Goal: Task Accomplishment & Management: Manage account settings

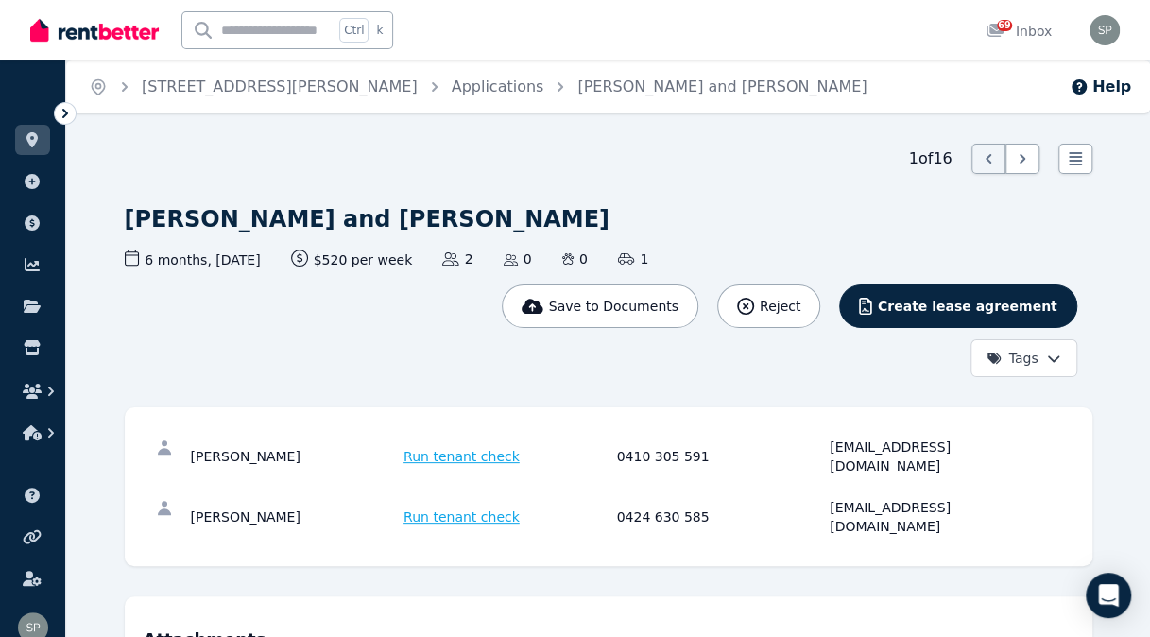
click at [416, 98] on ol "Home [STREET_ADDRESS][PERSON_NAME] Applications [PERSON_NAME] and [PERSON_NAME]" at bounding box center [477, 86] width 823 height 53
click at [452, 87] on link "Applications" at bounding box center [498, 87] width 93 height 18
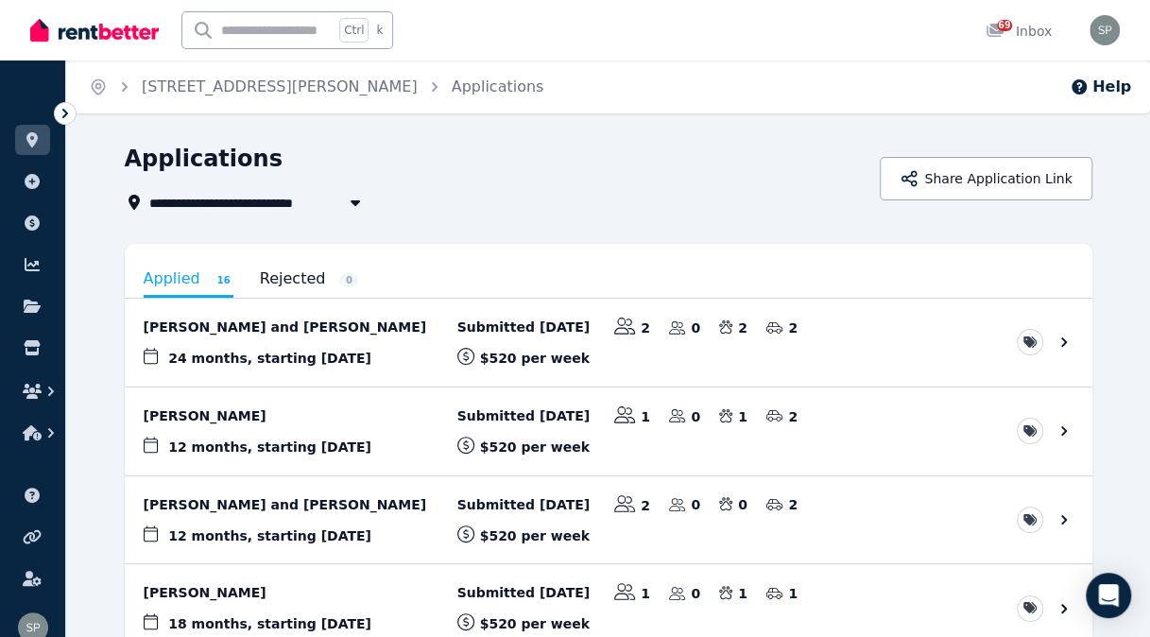
click at [316, 328] on link "View application: Louise Owen and David Eyers" at bounding box center [609, 343] width 968 height 88
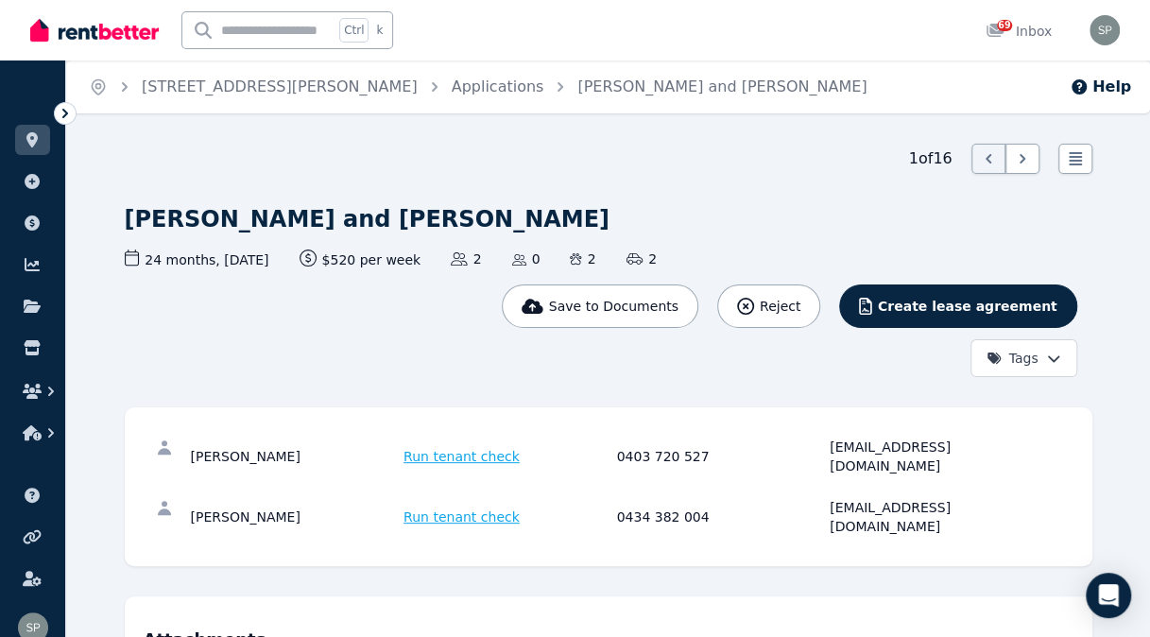
click at [452, 91] on link "Applications" at bounding box center [498, 87] width 93 height 18
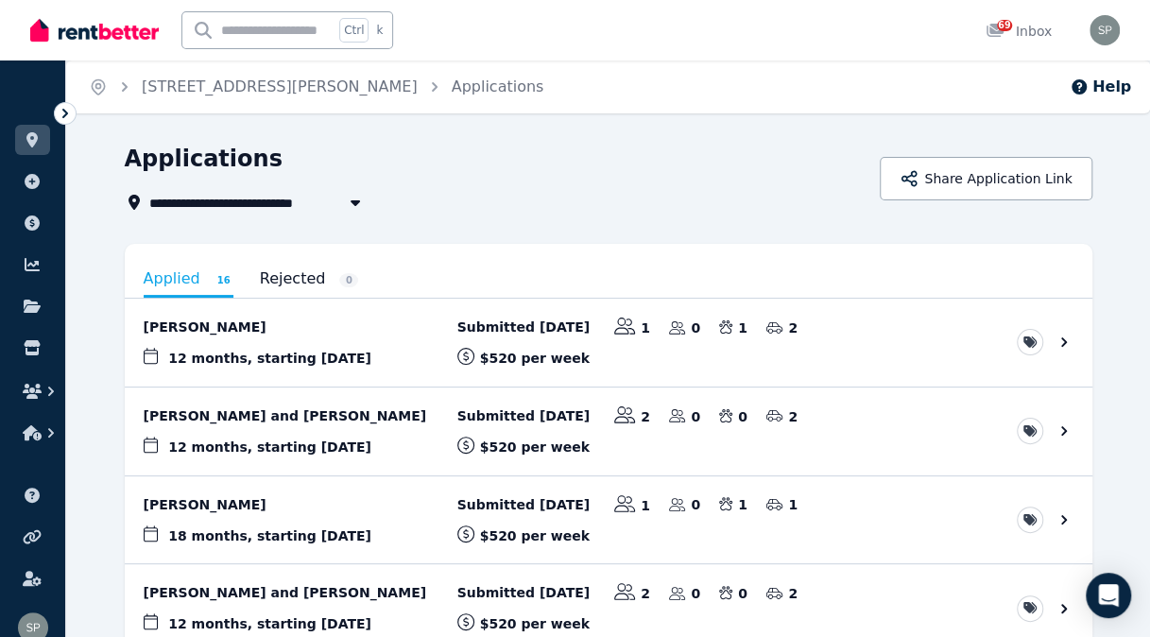
click at [234, 86] on link "[STREET_ADDRESS][PERSON_NAME]" at bounding box center [280, 87] width 276 height 18
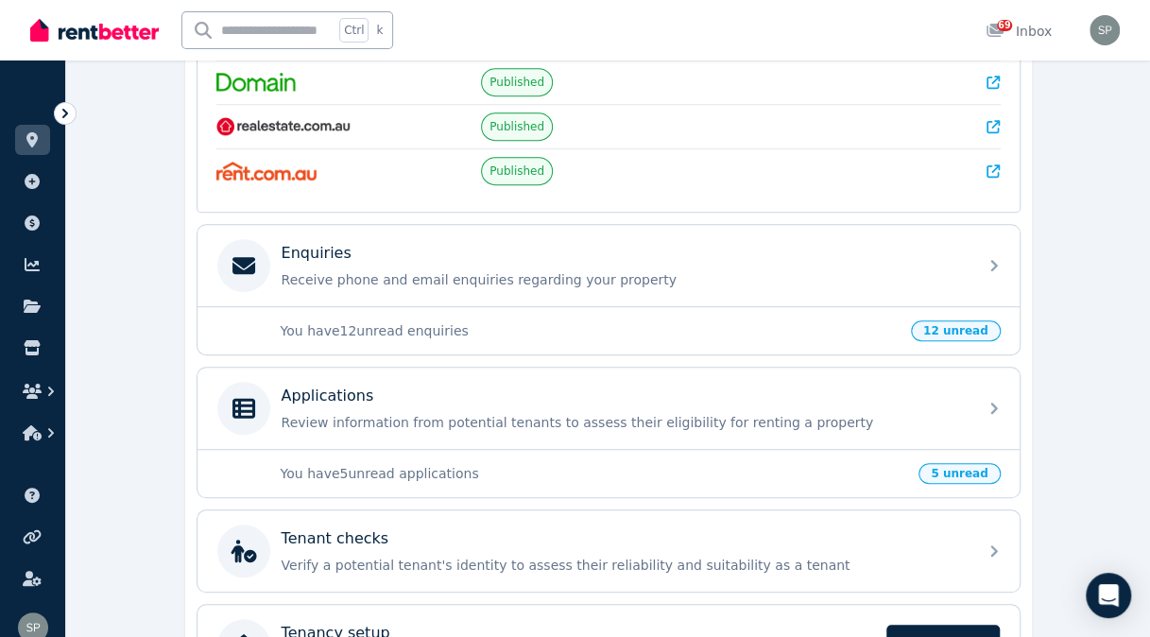
scroll to position [450, 0]
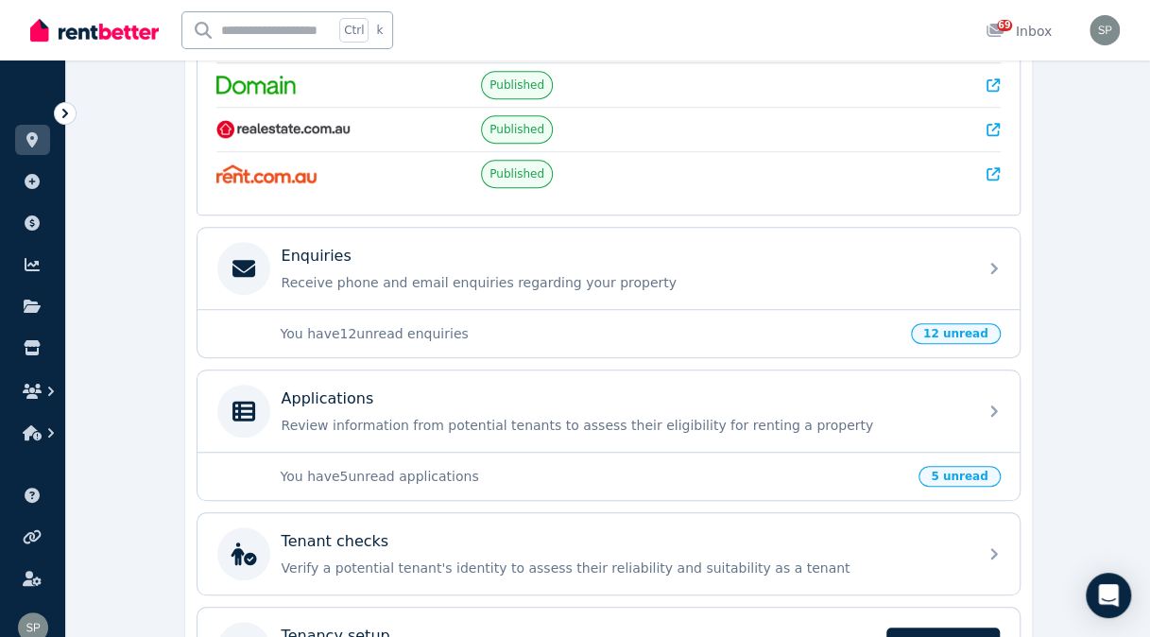
click at [899, 418] on p "Review information from potential tenants to assess their eligibility for renti…" at bounding box center [624, 425] width 684 height 19
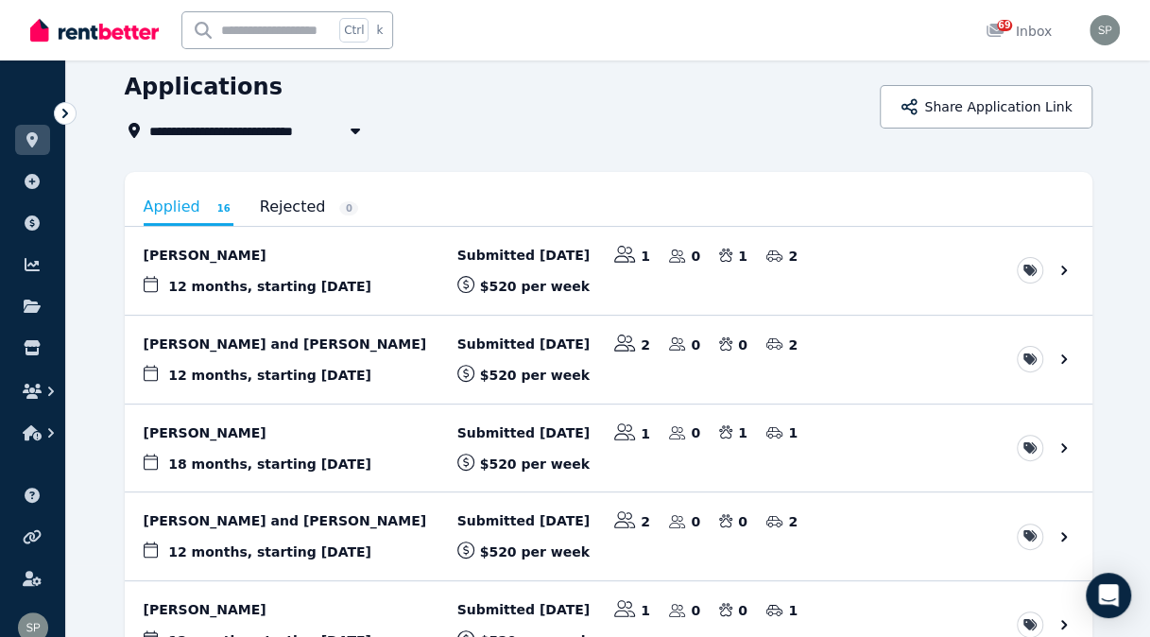
scroll to position [55, 0]
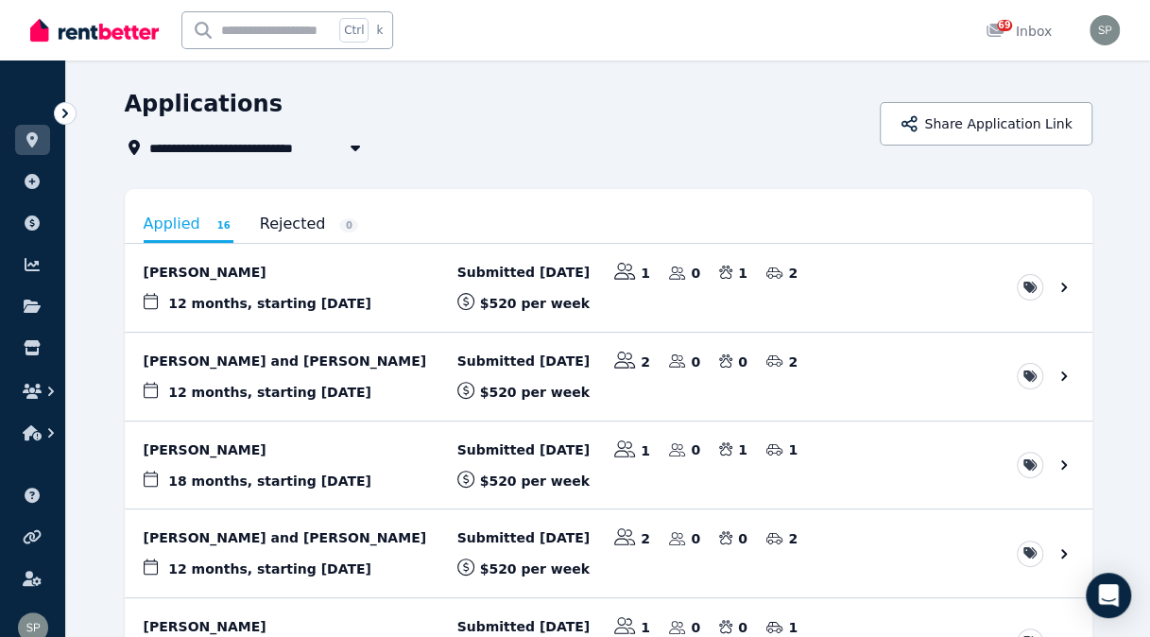
click at [193, 210] on link "Applied 16" at bounding box center [189, 225] width 90 height 35
click at [36, 136] on icon at bounding box center [31, 139] width 11 height 15
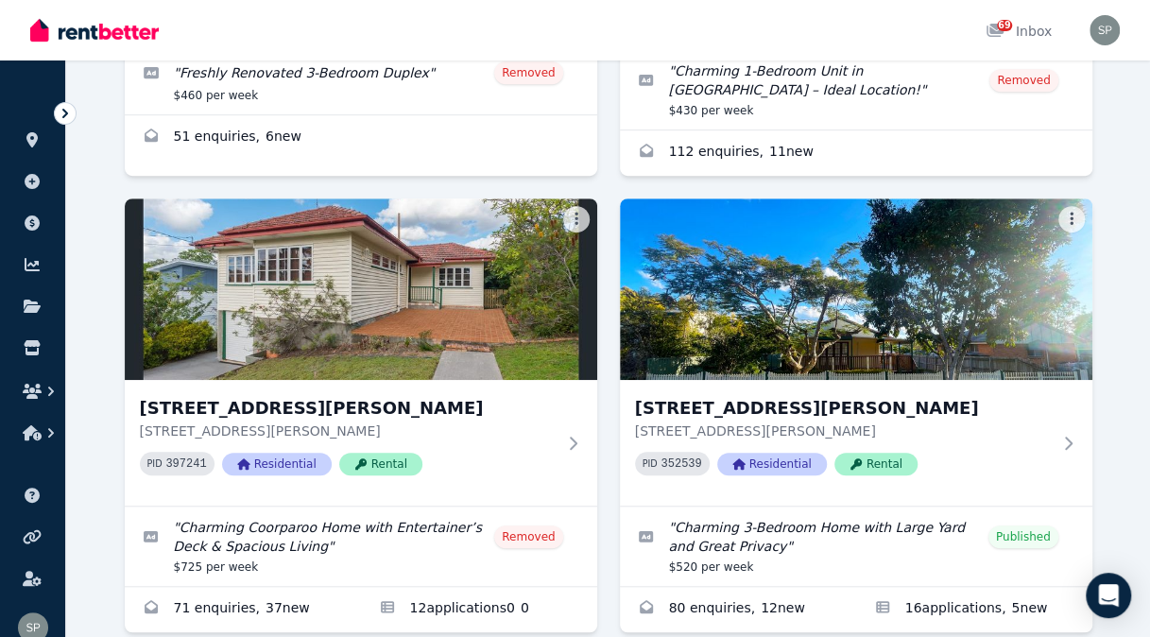
scroll to position [467, 0]
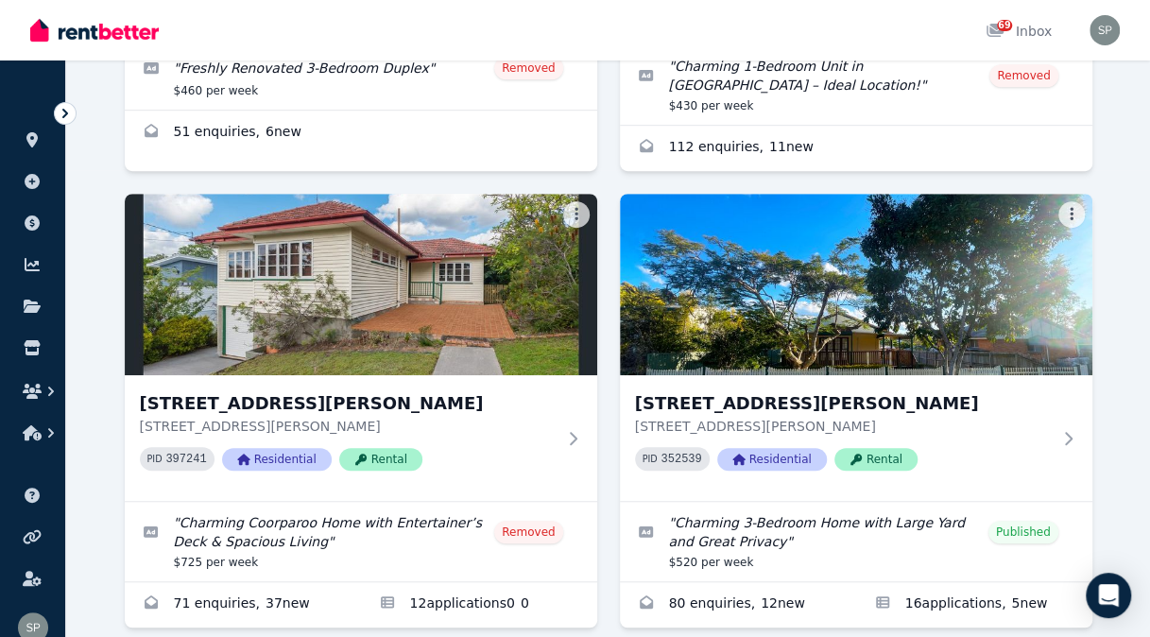
click at [996, 422] on p "[STREET_ADDRESS][PERSON_NAME]" at bounding box center [843, 426] width 416 height 19
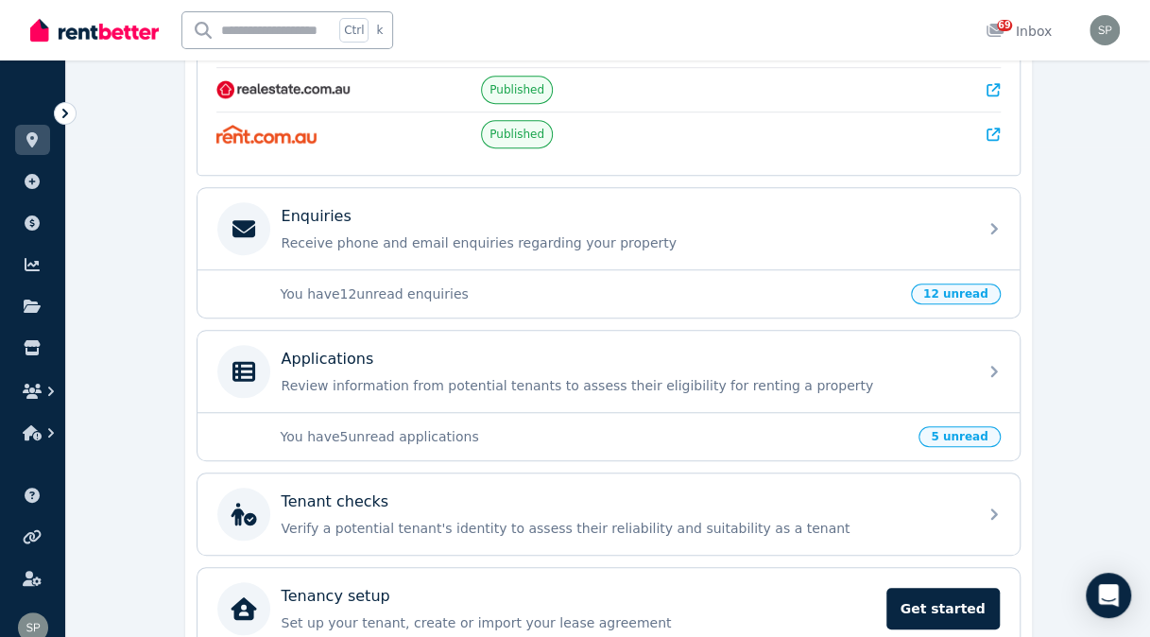
scroll to position [491, 0]
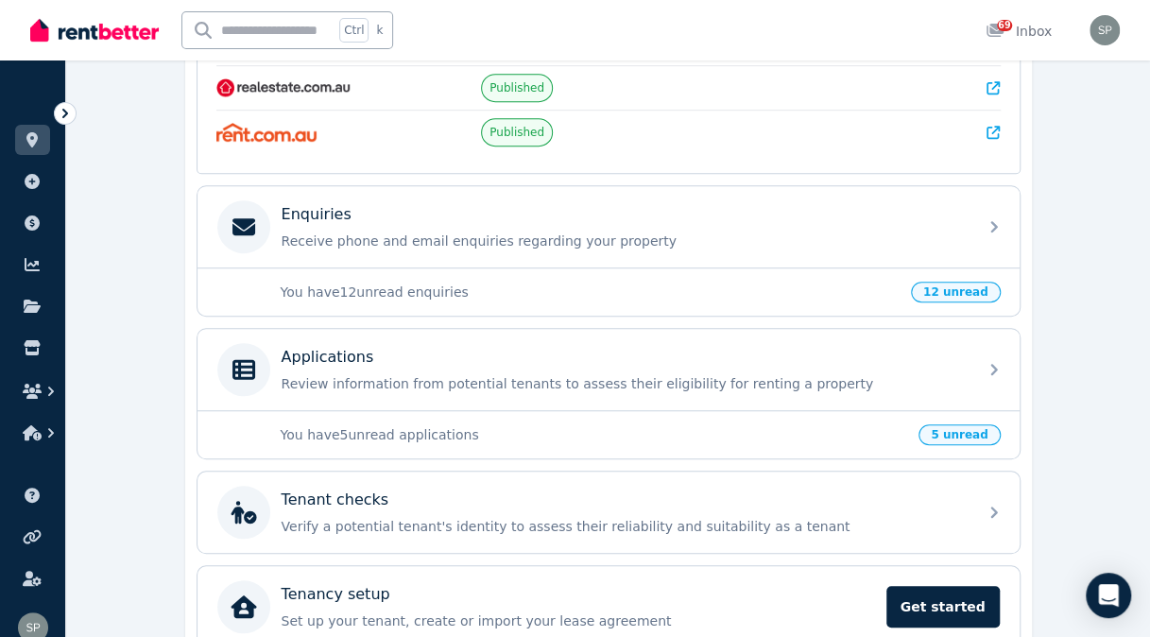
click at [838, 374] on p "Review information from potential tenants to assess their eligibility for renti…" at bounding box center [624, 383] width 684 height 19
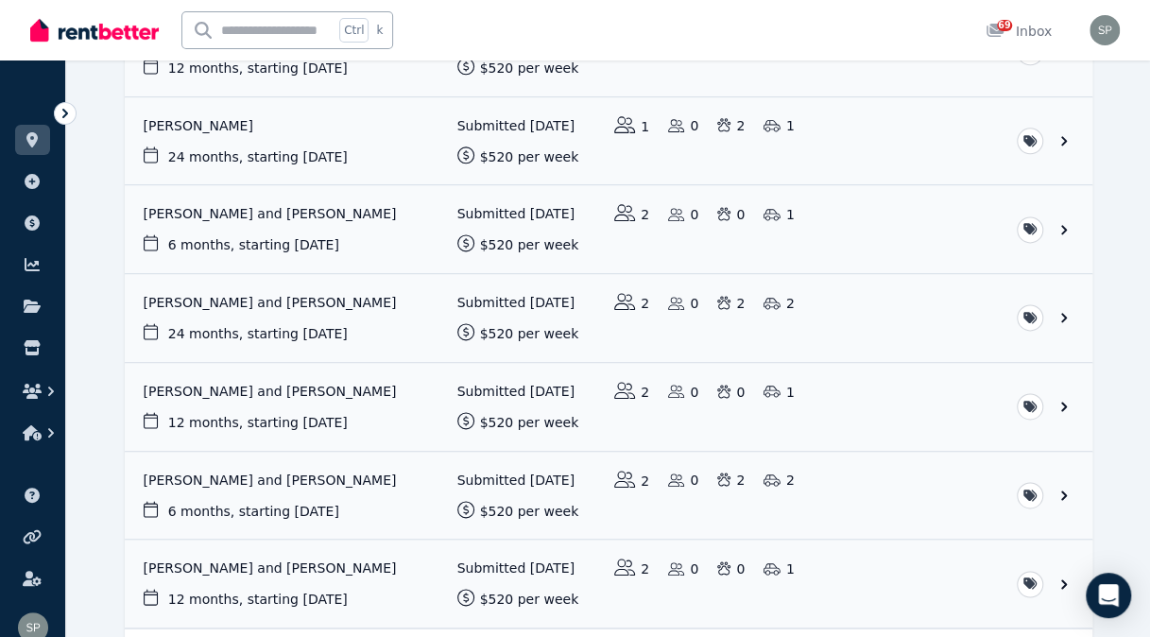
scroll to position [1092, 0]
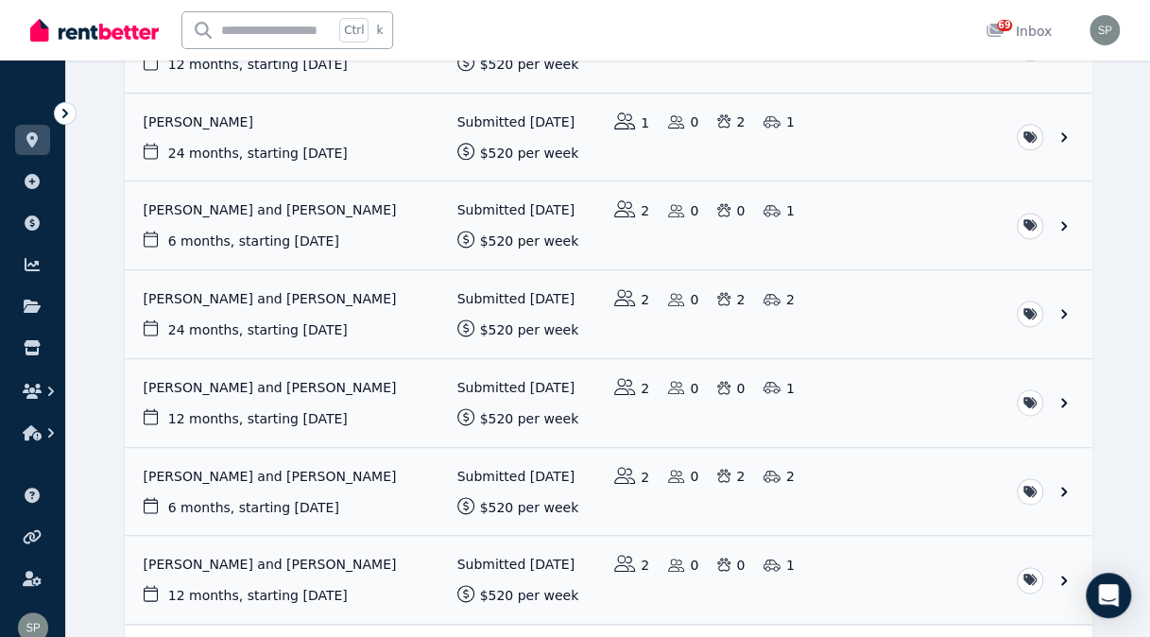
click at [315, 301] on link "View application: Louise Owen and David Eyers" at bounding box center [609, 314] width 968 height 88
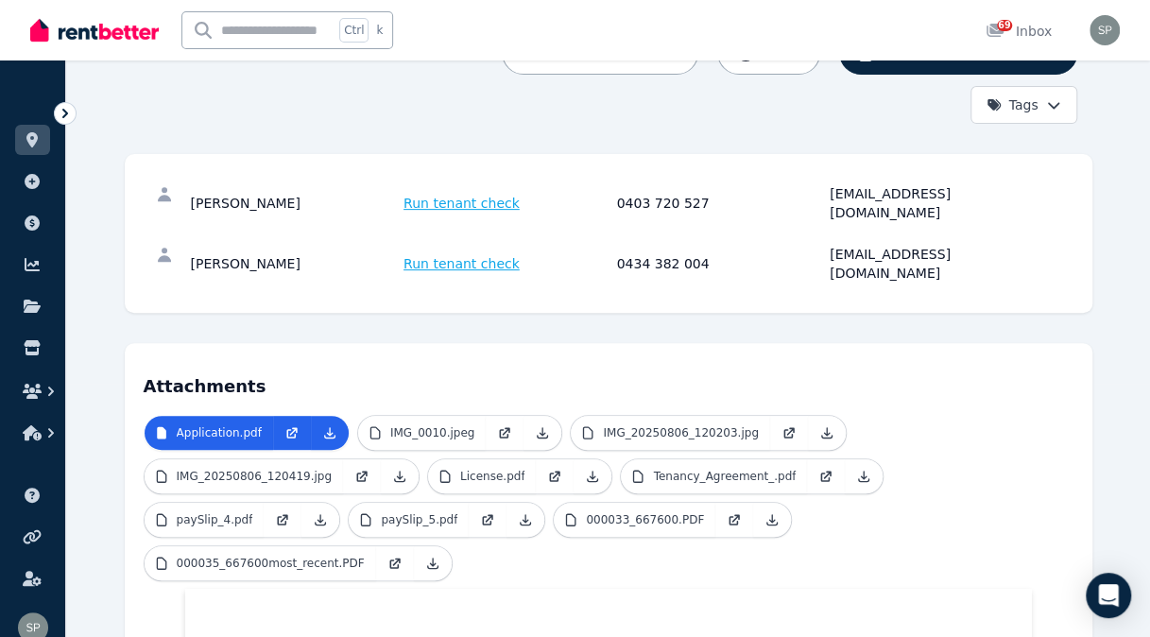
scroll to position [240, 0]
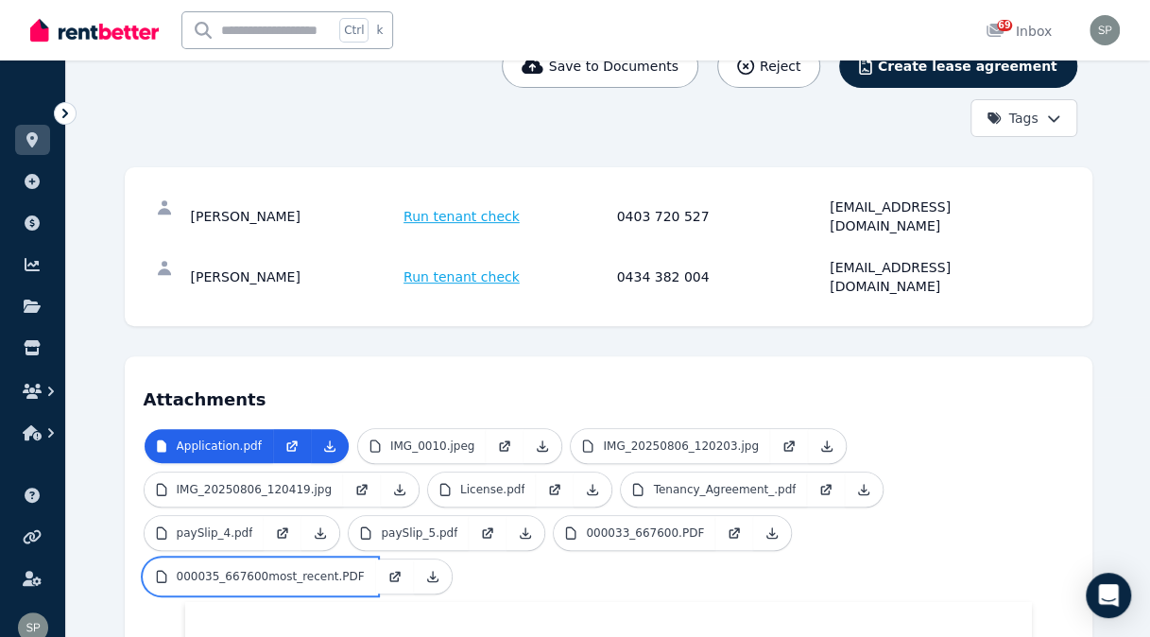
click at [365, 569] on p "000035_667600most_recent.PDF" at bounding box center [271, 576] width 188 height 15
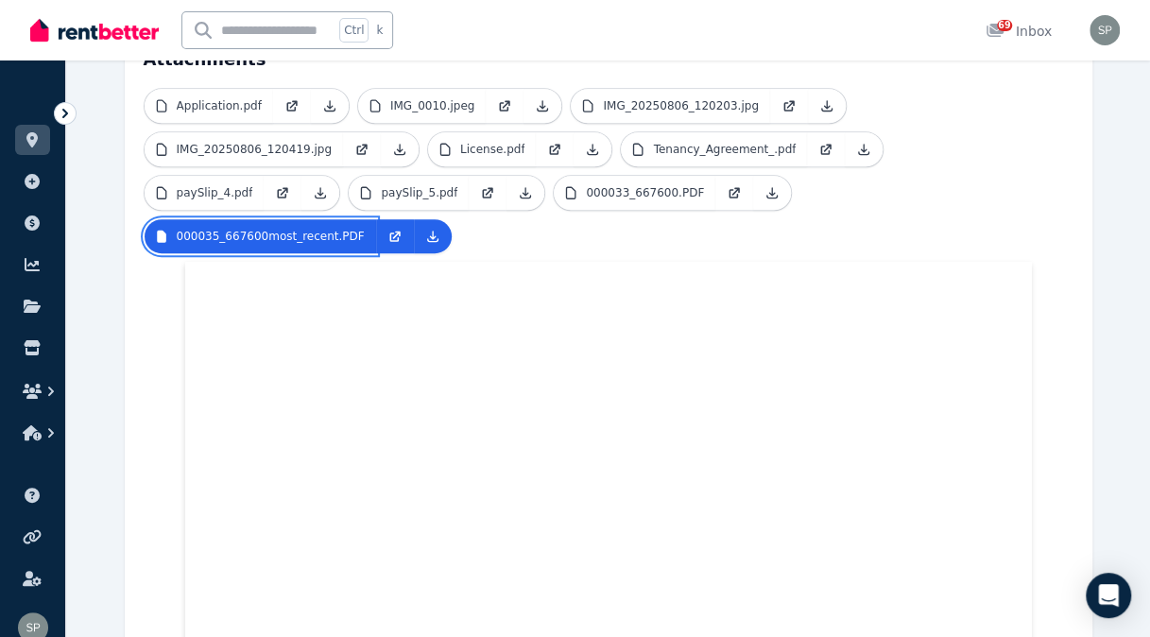
scroll to position [605, 0]
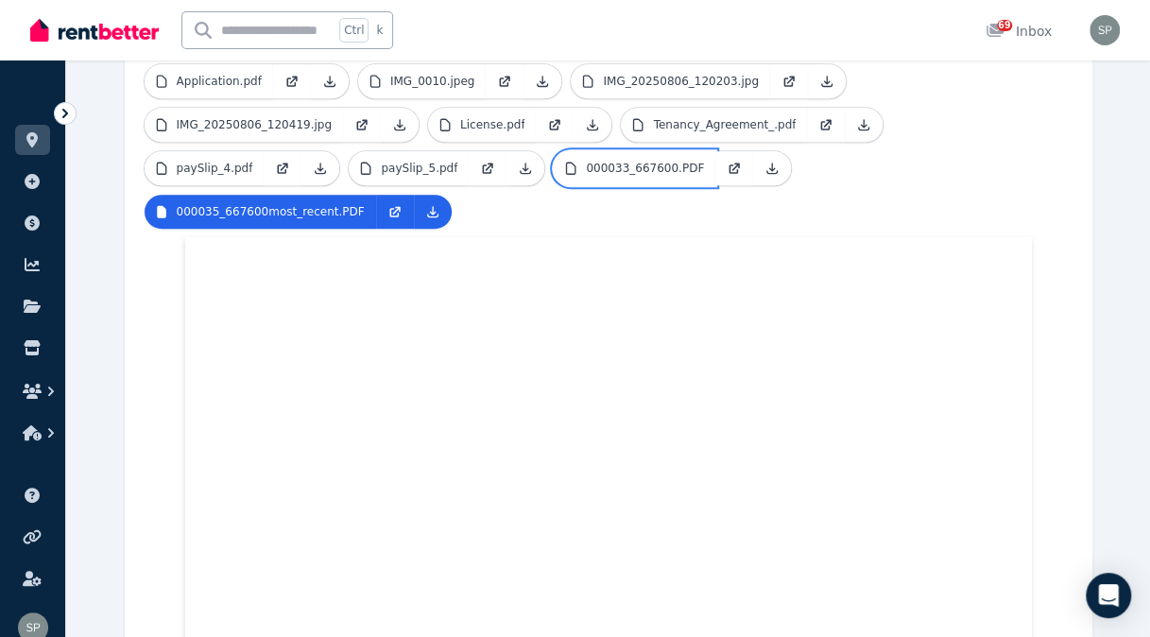
click at [554, 151] on link "000033_667600.PDF" at bounding box center [635, 168] width 162 height 34
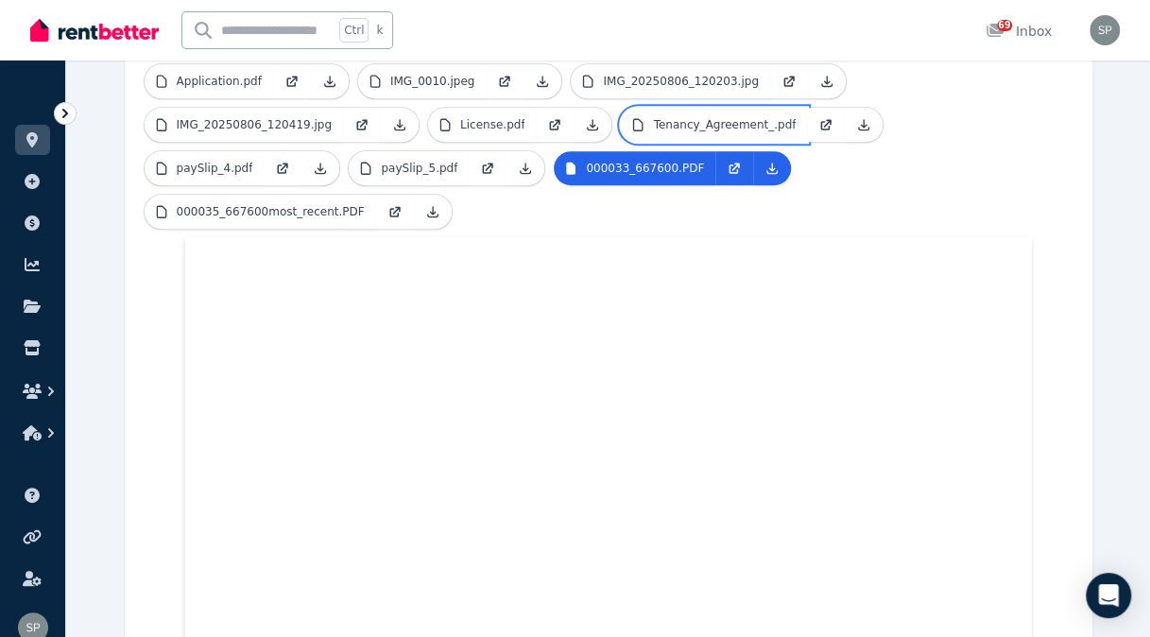
click at [700, 117] on p "Tenancy_Agreement_.pdf" at bounding box center [724, 124] width 143 height 15
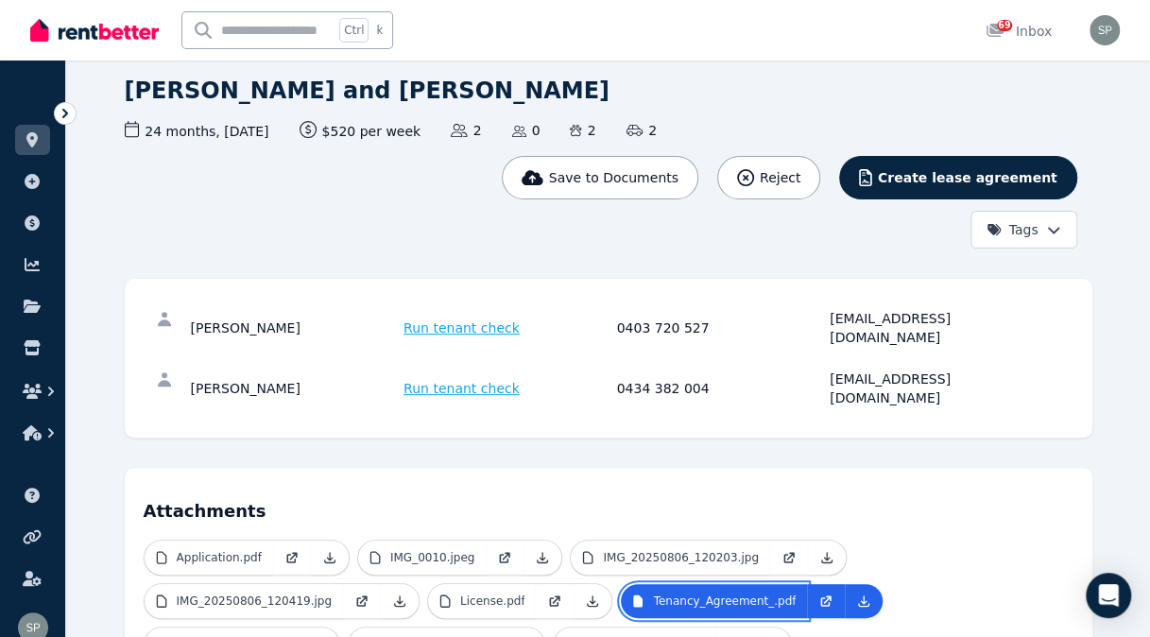
scroll to position [292, 0]
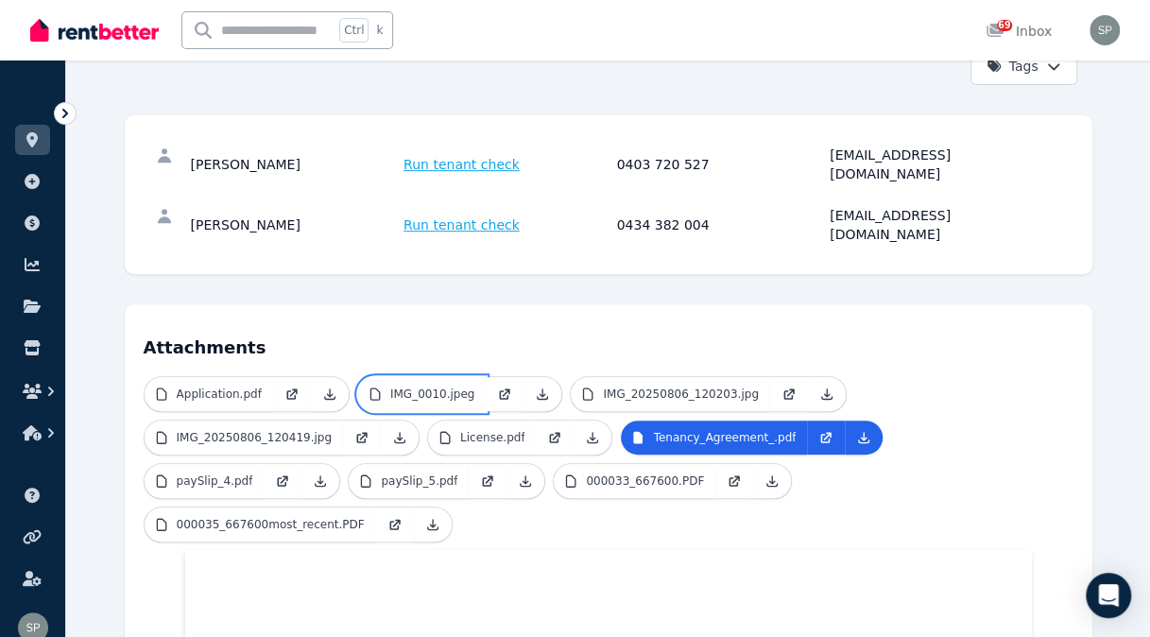
click at [420, 387] on p "IMG_0010.jpeg" at bounding box center [432, 394] width 85 height 15
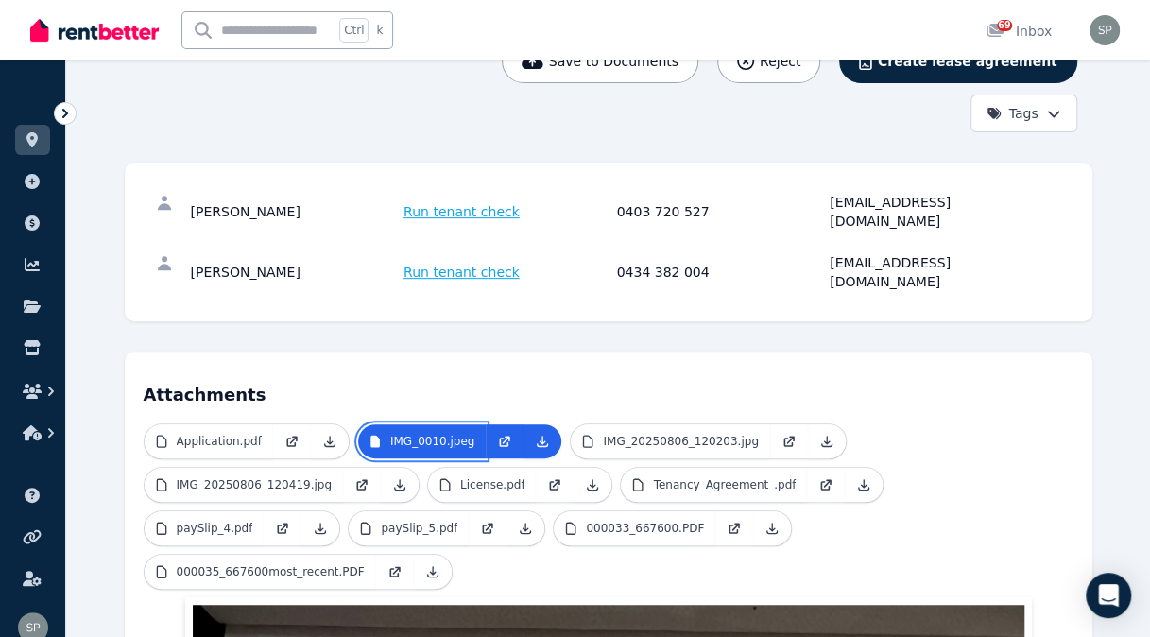
scroll to position [235, 0]
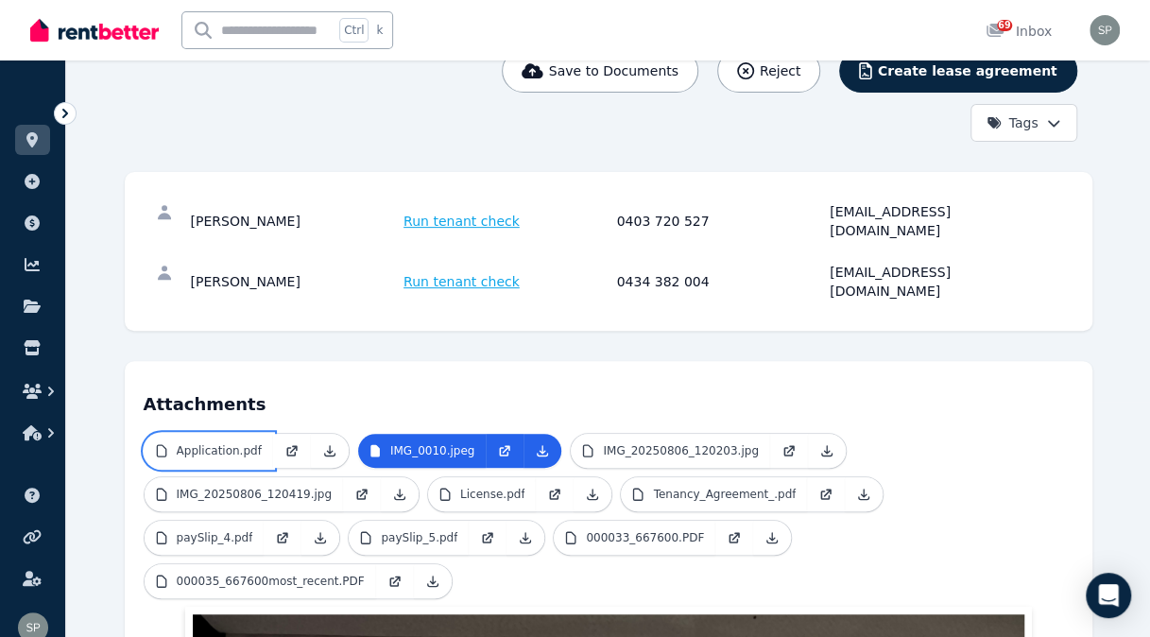
click at [222, 443] on p "Application.pdf" at bounding box center [219, 450] width 85 height 15
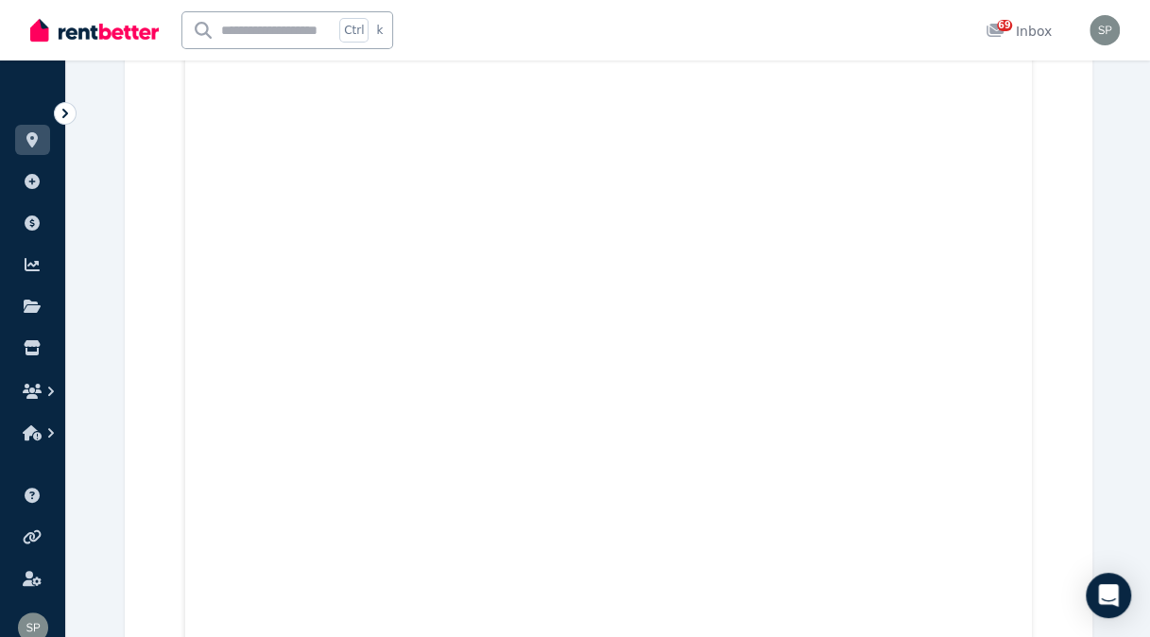
scroll to position [9412, 0]
click at [21, 142] on link at bounding box center [32, 140] width 35 height 30
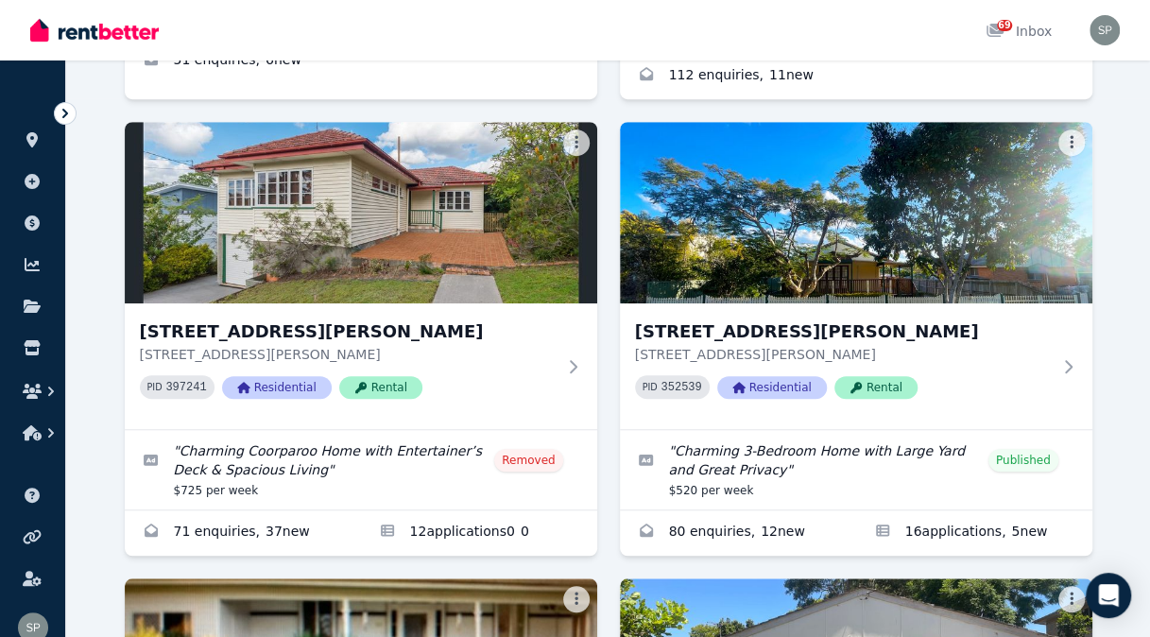
scroll to position [544, 0]
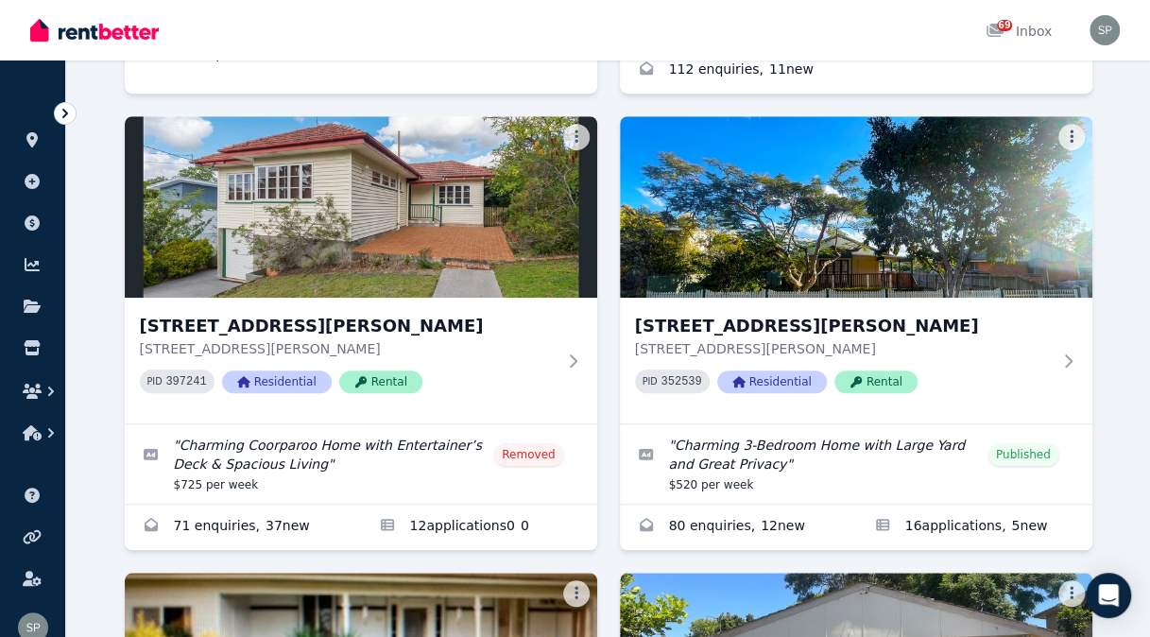
click at [979, 355] on p "[STREET_ADDRESS][PERSON_NAME]" at bounding box center [843, 348] width 416 height 19
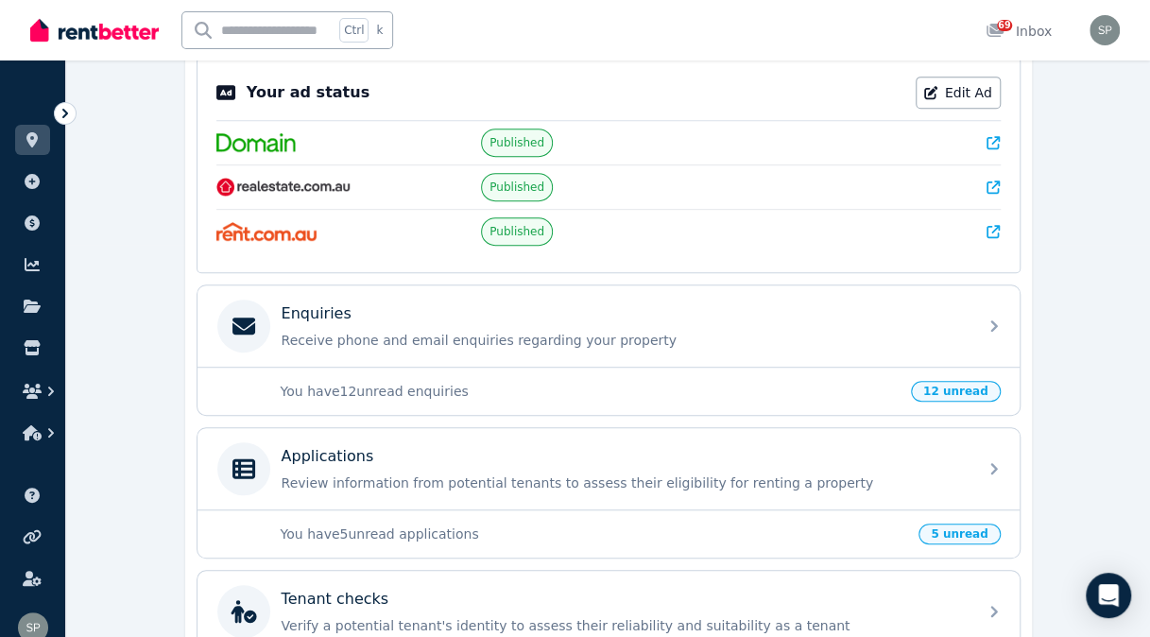
scroll to position [391, 0]
click at [633, 474] on p "Review information from potential tenants to assess their eligibility for renti…" at bounding box center [624, 483] width 684 height 19
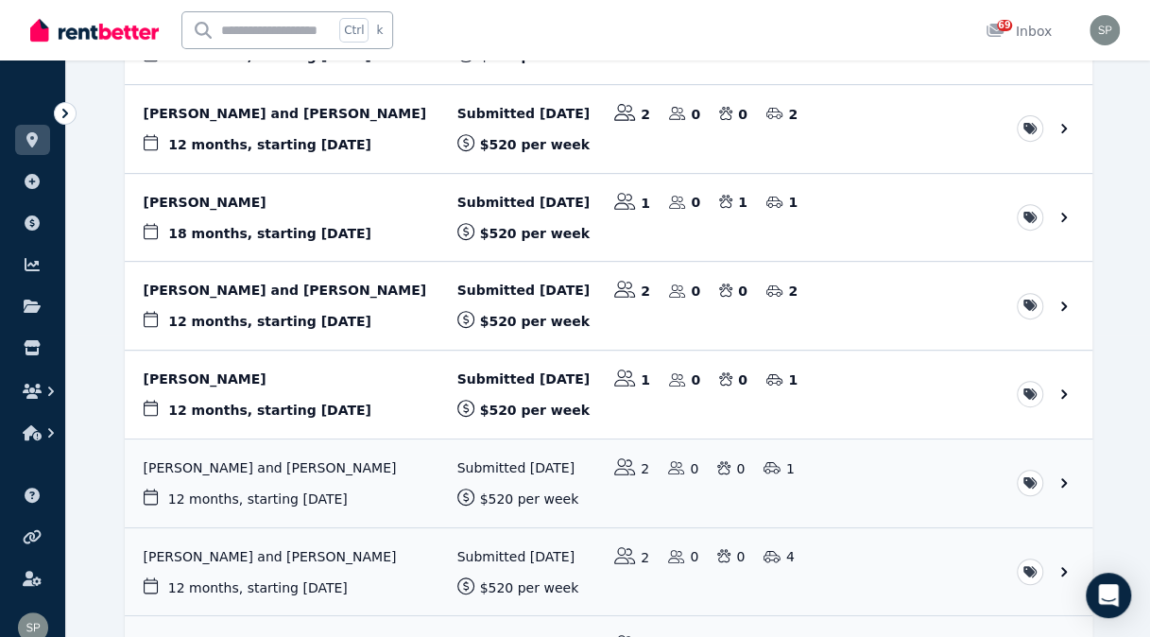
scroll to position [390, 0]
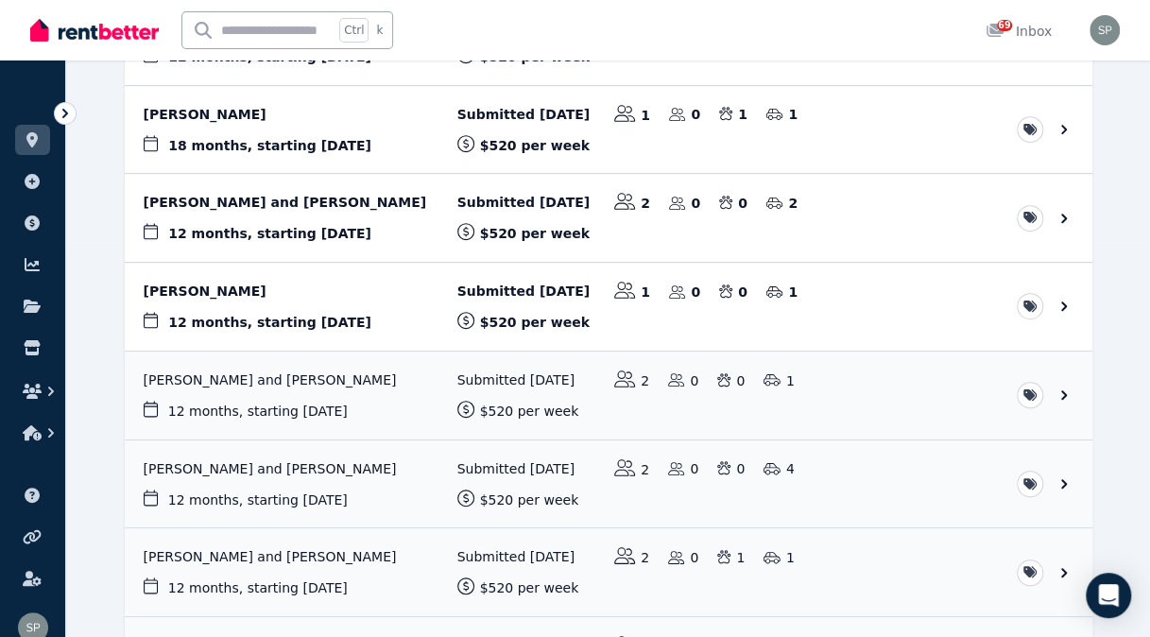
click at [261, 295] on link "View application: Meaghan Wells" at bounding box center [609, 307] width 968 height 88
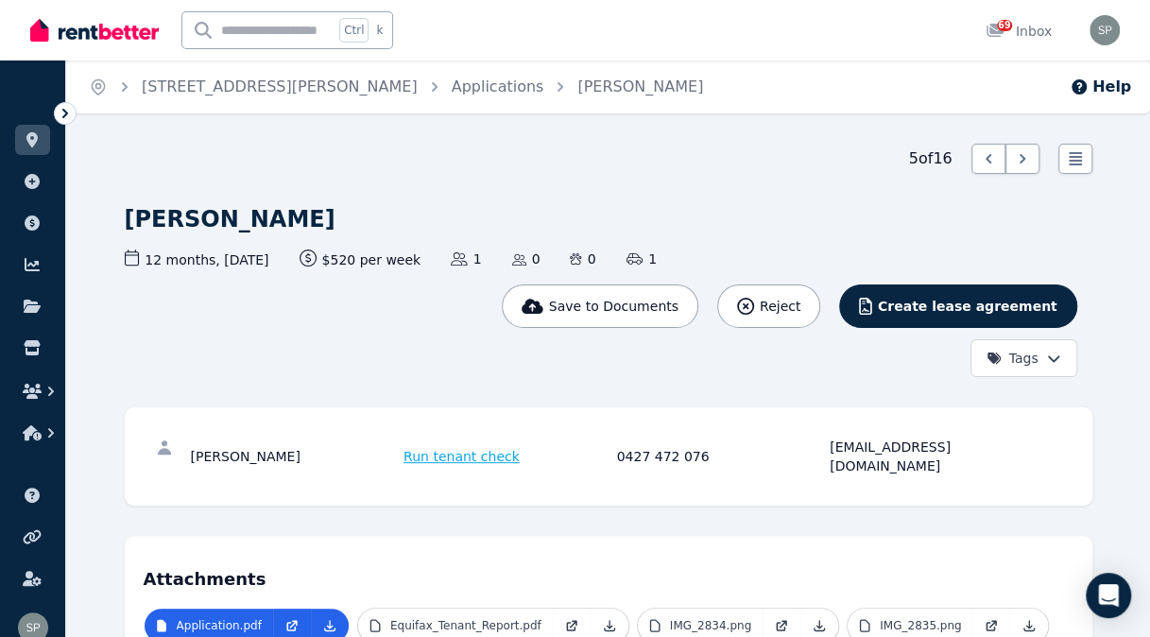
click at [452, 91] on link "Applications" at bounding box center [498, 87] width 93 height 18
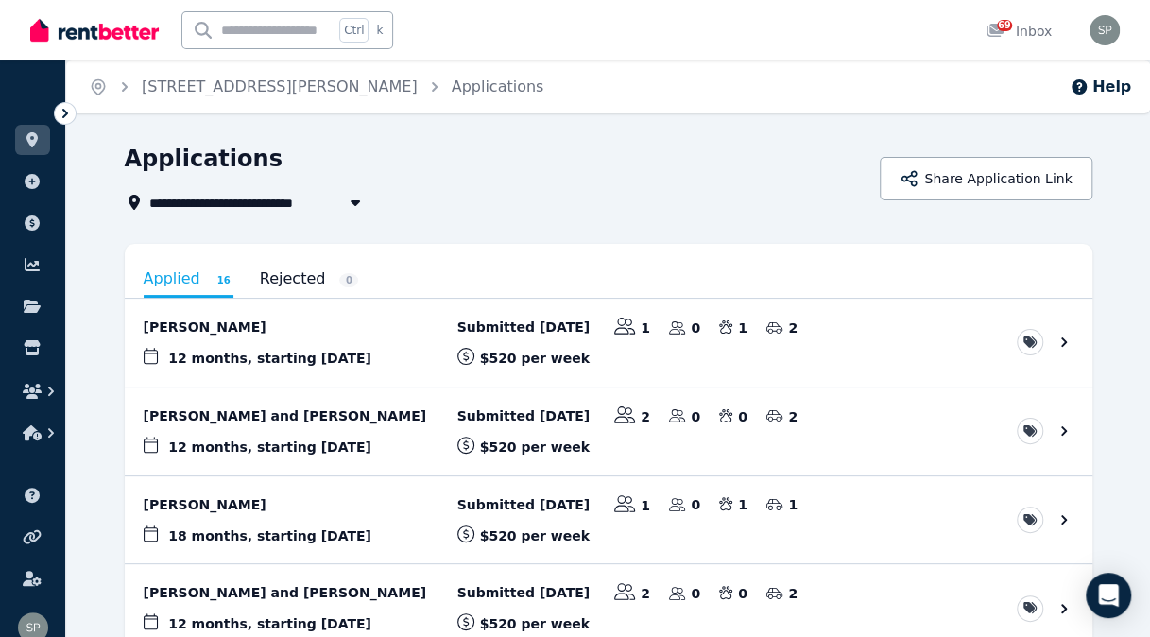
click at [265, 491] on link "View application: Meaghan Cornhill" at bounding box center [609, 520] width 968 height 88
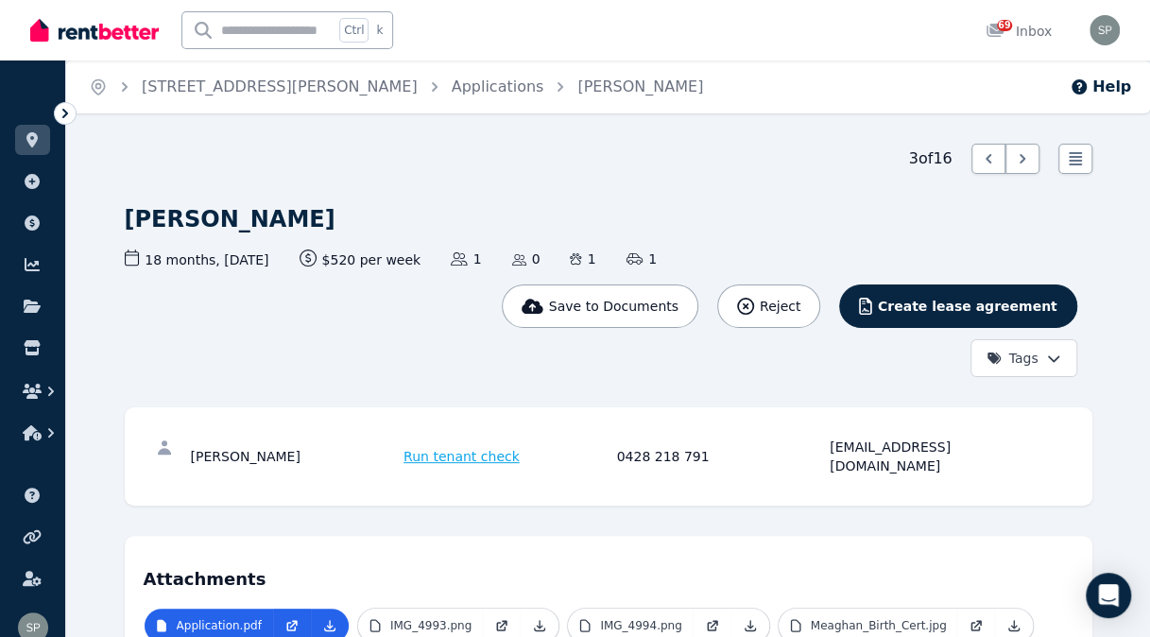
click at [452, 81] on link "Applications" at bounding box center [498, 87] width 93 height 18
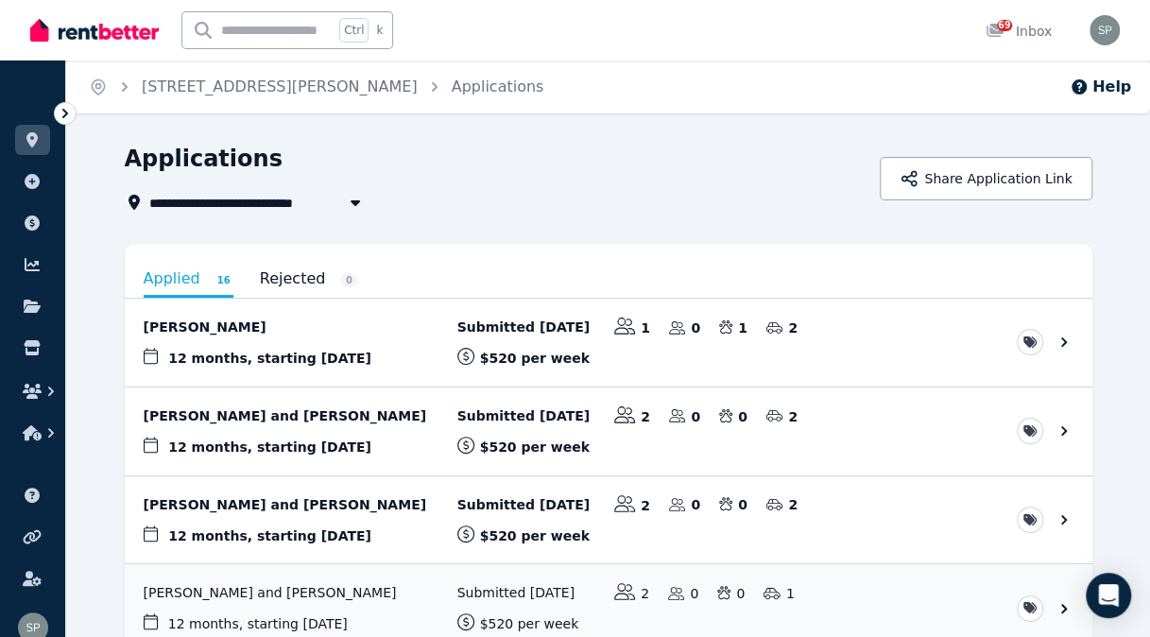
click at [287, 492] on link "View application: Petra Johansson and Dakota Marrello" at bounding box center [609, 520] width 968 height 88
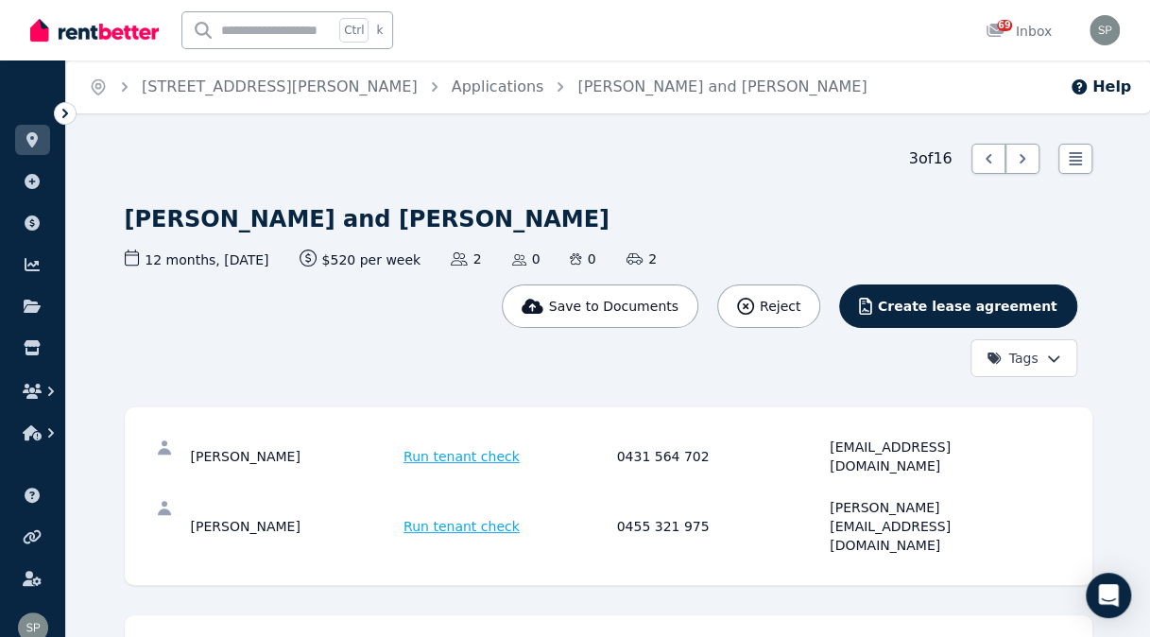
click at [452, 93] on link "Applications" at bounding box center [498, 87] width 93 height 18
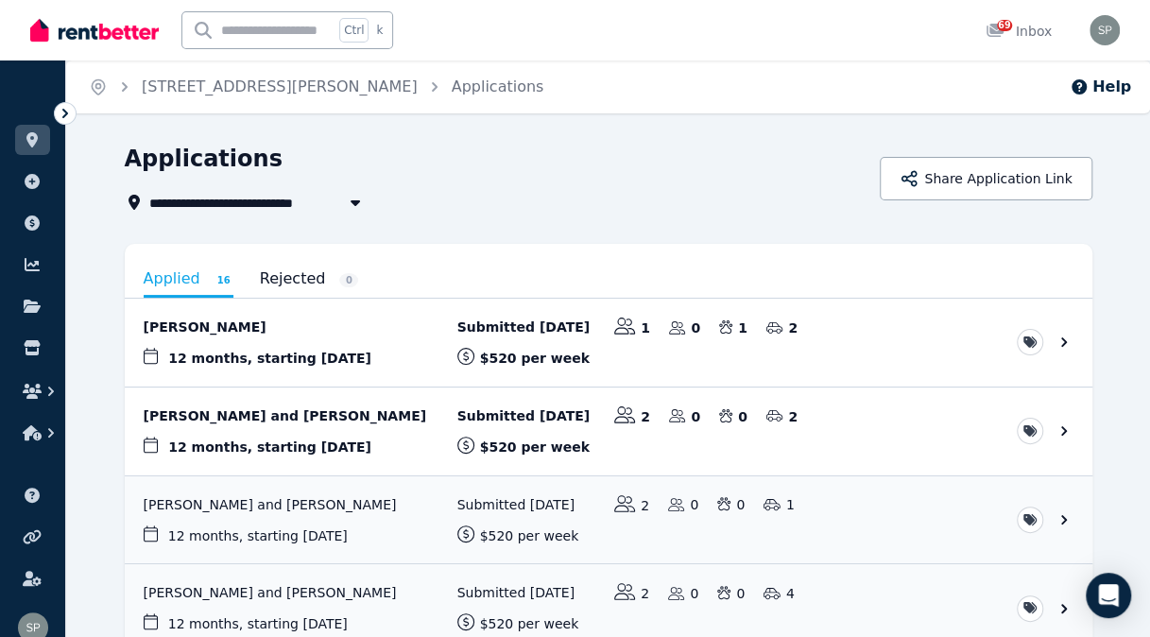
click at [302, 420] on link "View application: Gabrielle Schofield and Declan Diete" at bounding box center [609, 432] width 968 height 88
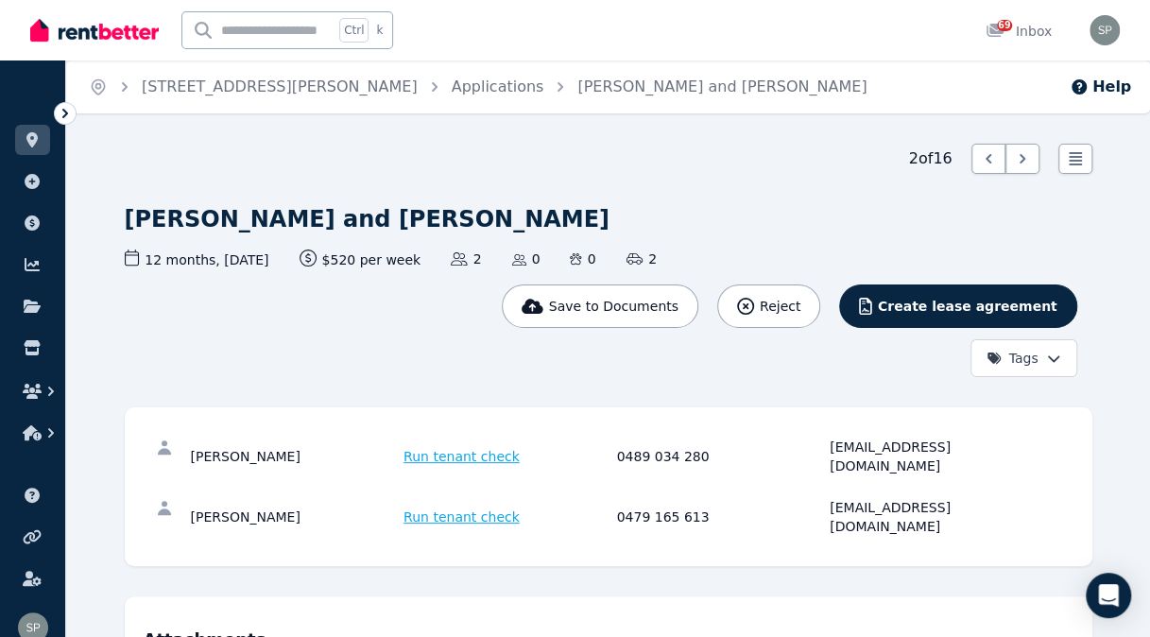
click at [457, 79] on link "Applications" at bounding box center [498, 87] width 93 height 18
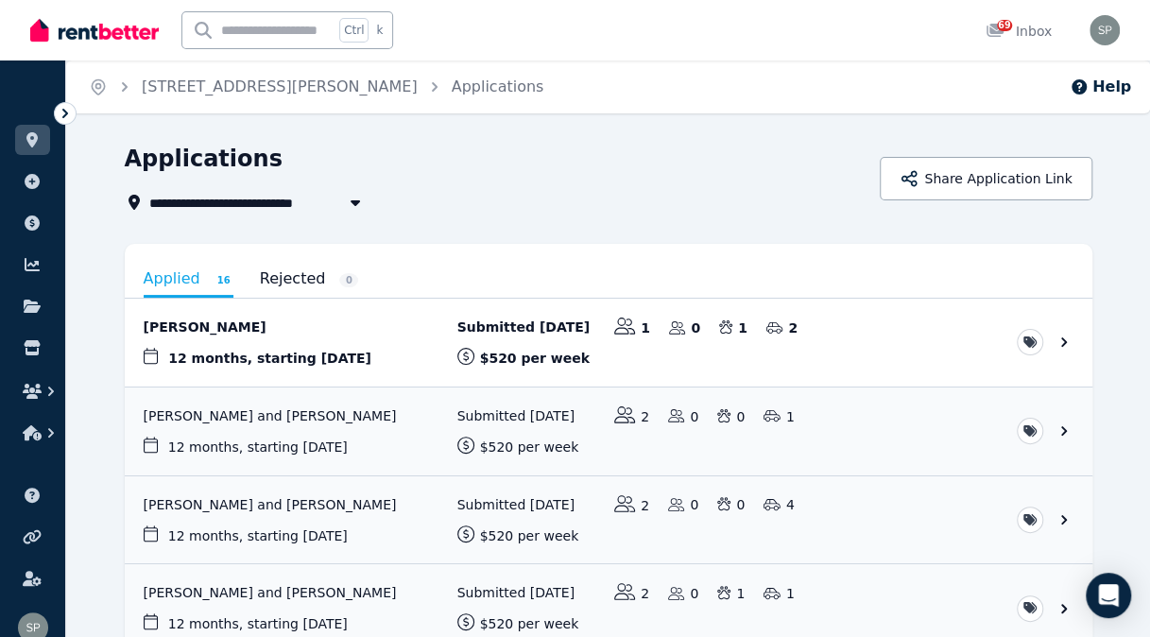
click at [306, 335] on link "View application: Adam Hindle" at bounding box center [609, 343] width 968 height 88
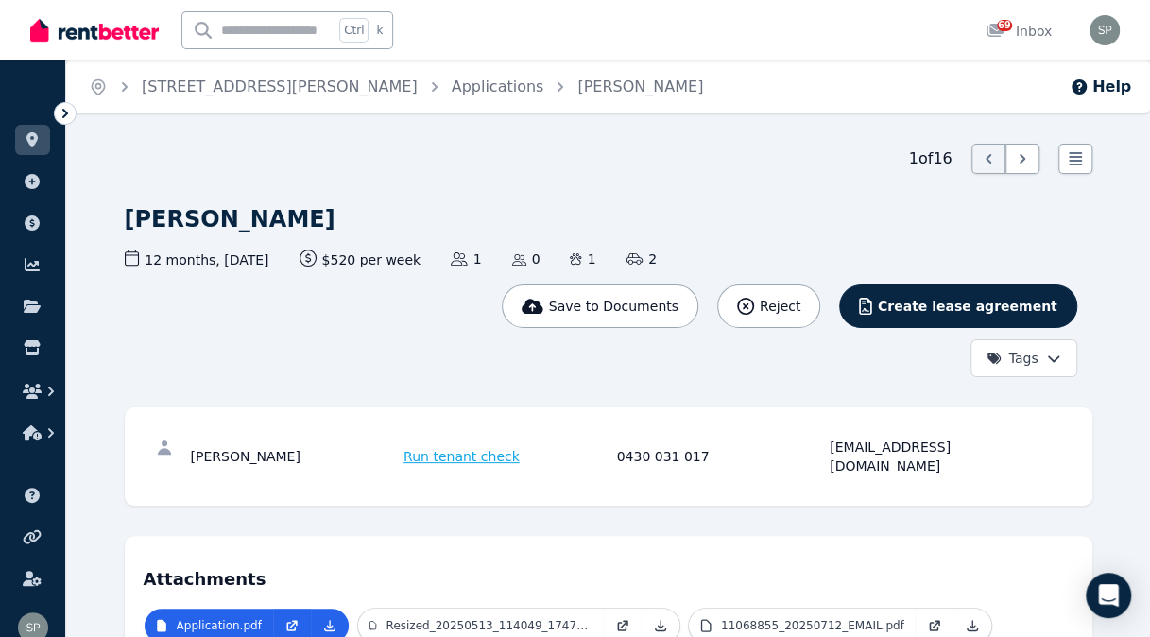
click at [452, 91] on link "Applications" at bounding box center [498, 87] width 93 height 18
